Goal: Task Accomplishment & Management: Use online tool/utility

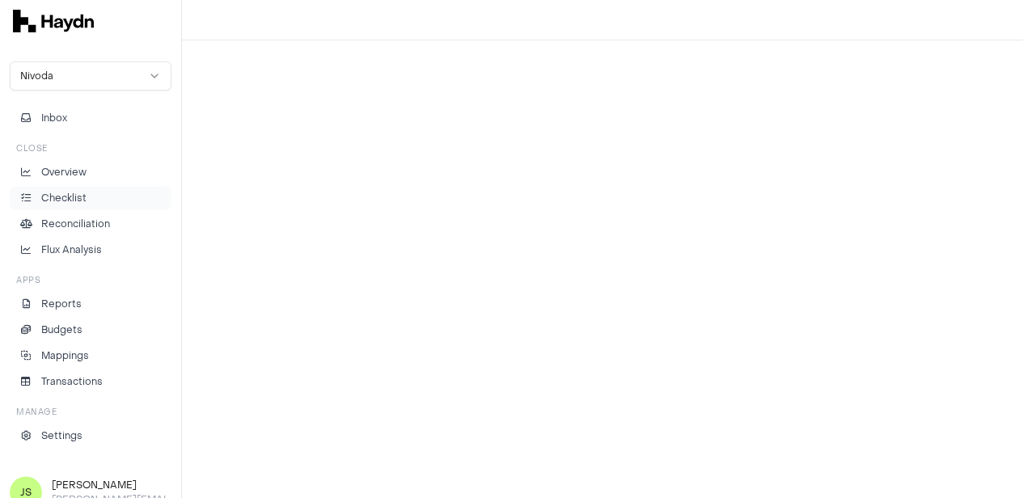
click at [58, 203] on p "Checklist" at bounding box center [63, 198] width 45 height 15
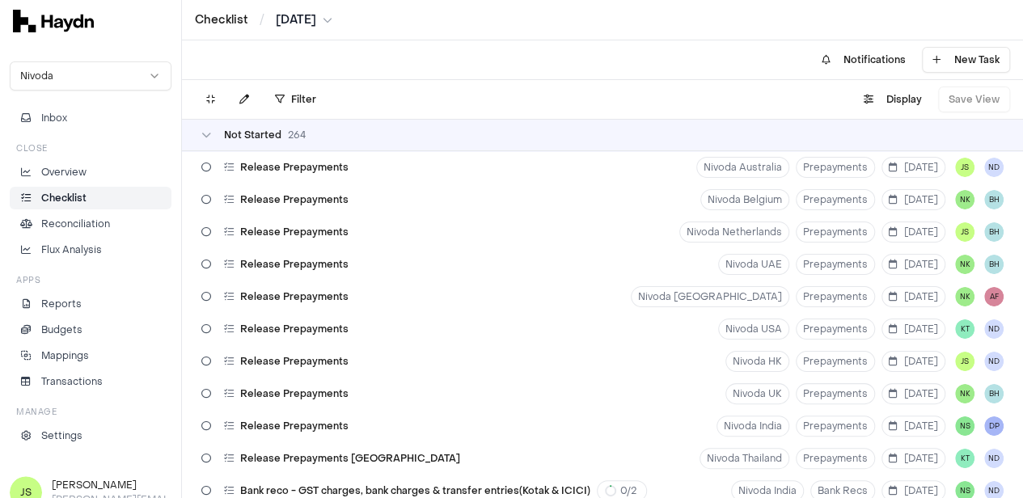
click at [300, 23] on html "Checklist / [DATE] Nivoda Inbox Close Overview Checklist Reconciliation Flux An…" at bounding box center [511, 249] width 1023 height 498
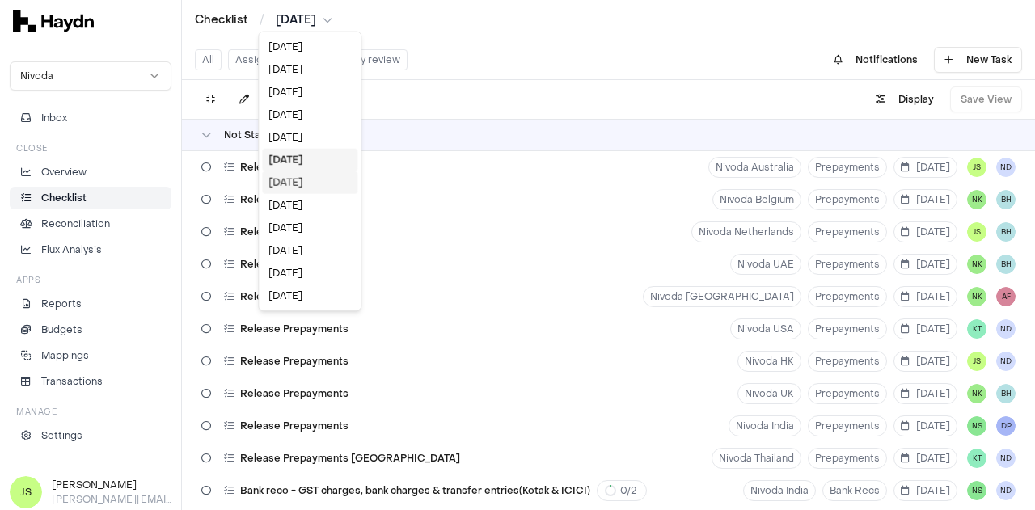
click at [288, 182] on div "[DATE]" at bounding box center [309, 182] width 95 height 23
click at [293, 12] on span "[DATE]" at bounding box center [296, 20] width 40 height 16
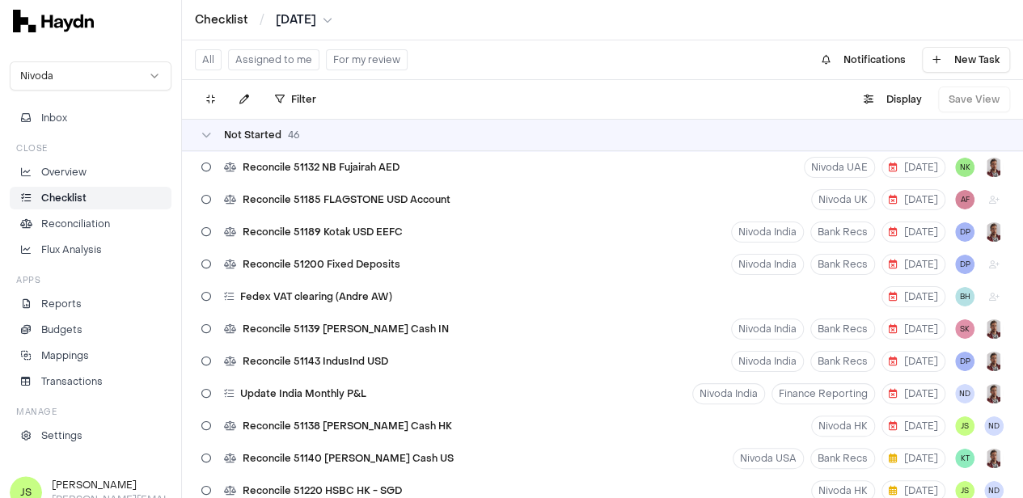
click at [288, 54] on button "Assigned to me" at bounding box center [273, 59] width 91 height 21
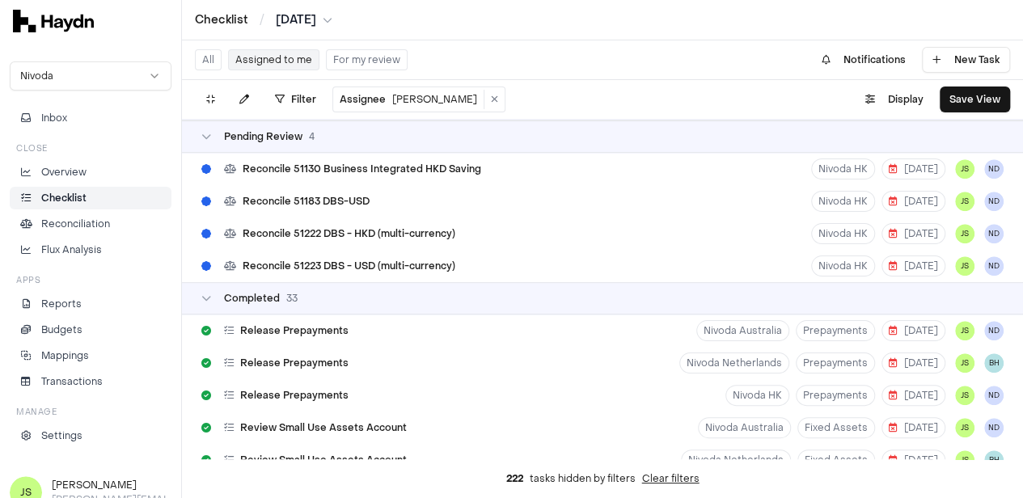
scroll to position [336, 0]
